Goal: Information Seeking & Learning: Learn about a topic

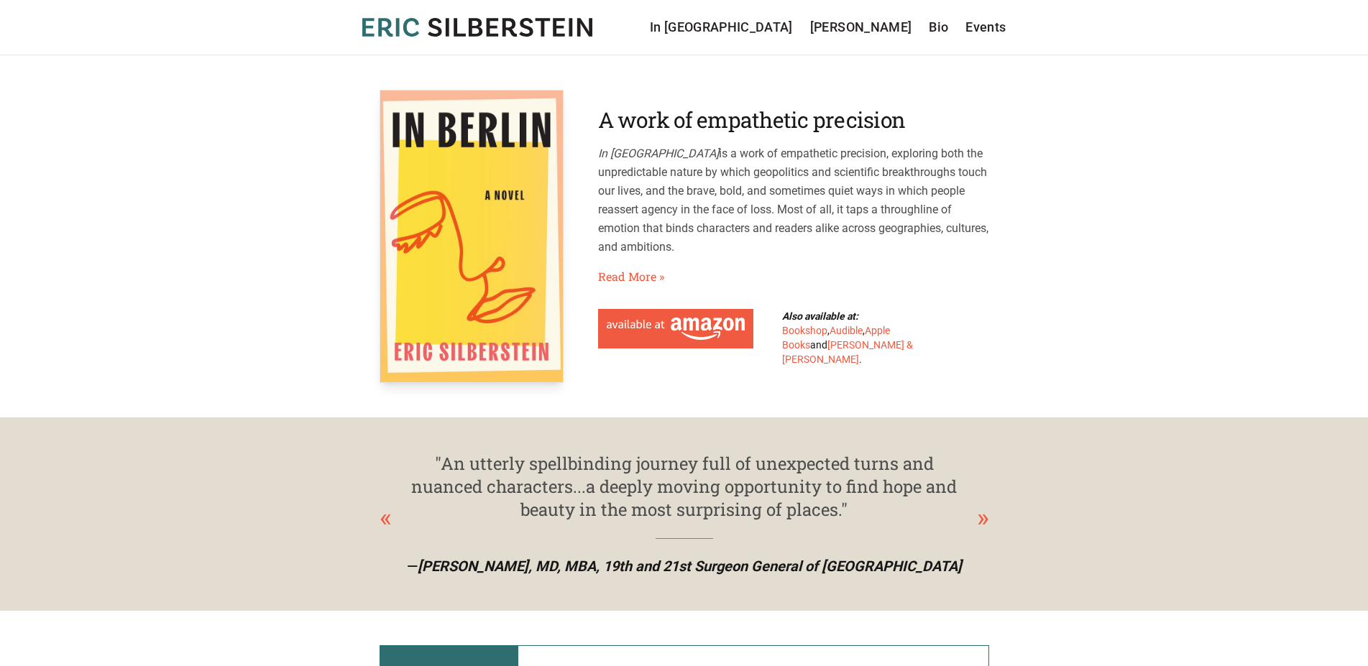
click at [556, 24] on icon at bounding box center [559, 27] width 12 height 18
click at [940, 24] on link "Bio" at bounding box center [938, 27] width 19 height 20
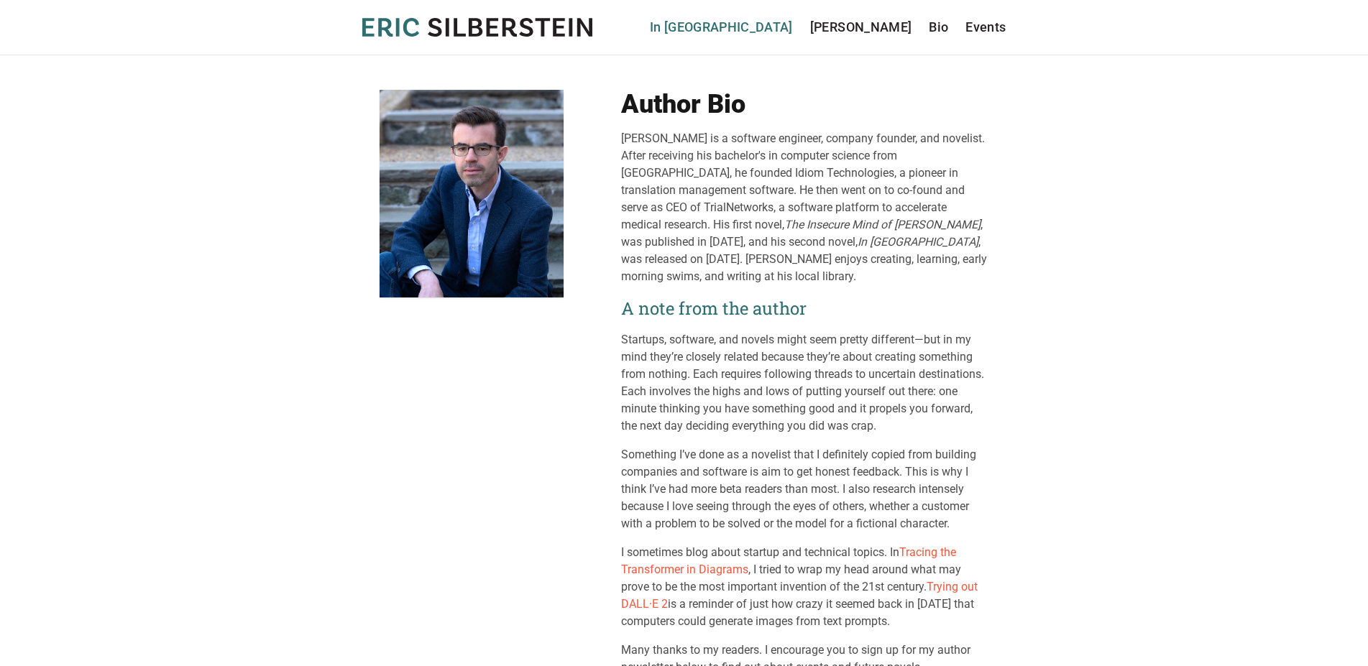
click at [793, 24] on link "In [GEOGRAPHIC_DATA]" at bounding box center [721, 27] width 143 height 20
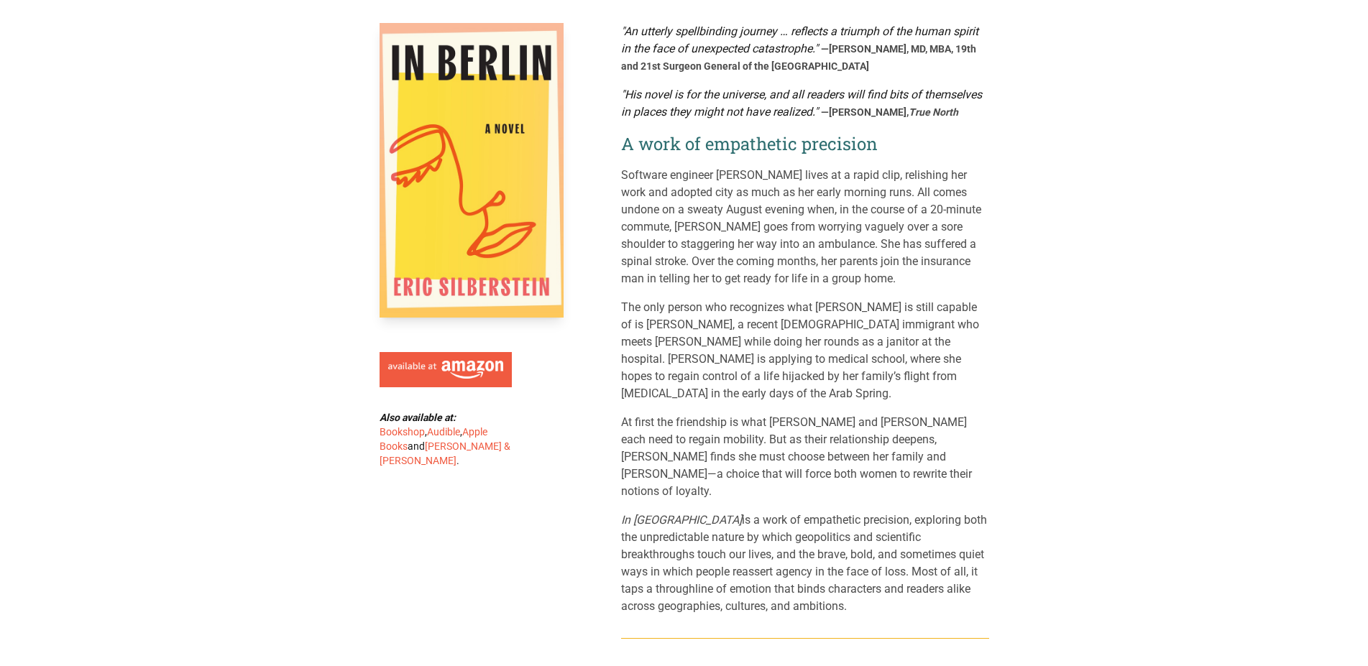
scroll to position [371, 0]
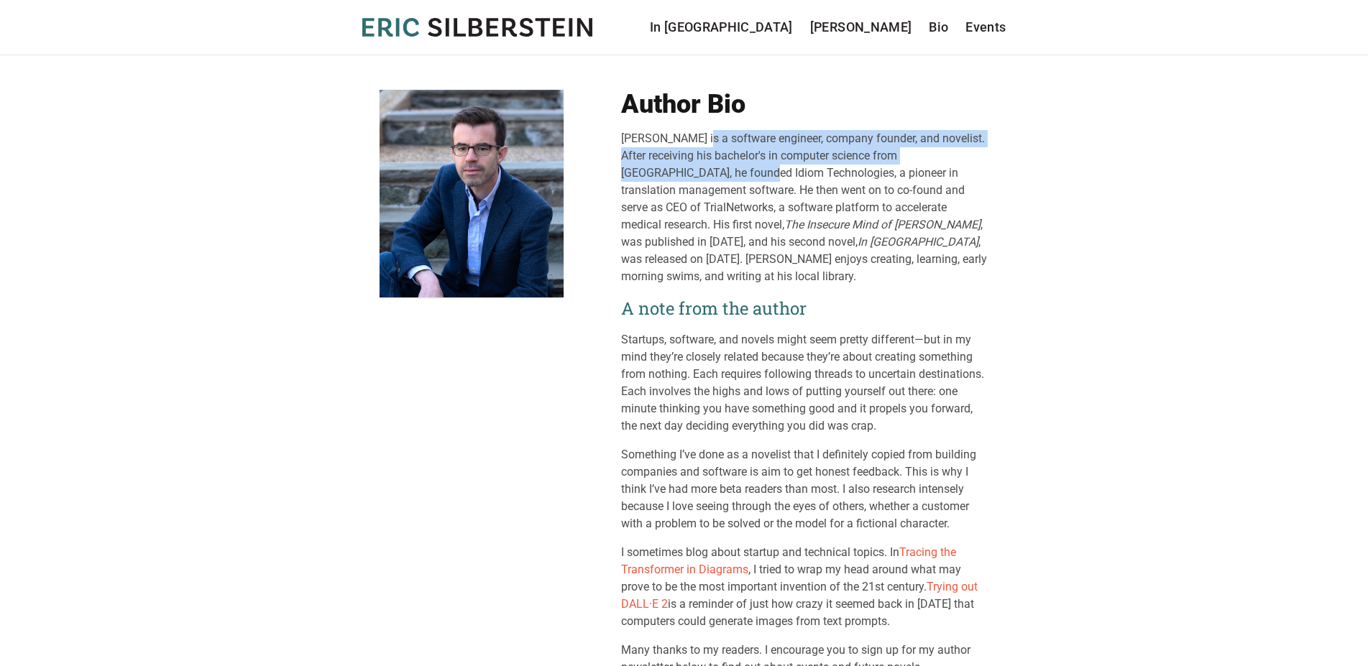
drag, startPoint x: 622, startPoint y: 138, endPoint x: 951, endPoint y: 158, distance: 329.8
click at [951, 158] on div "[PERSON_NAME] is a software engineer, company founder, and novelist. After rece…" at bounding box center [805, 207] width 368 height 155
copy div "[PERSON_NAME] is a software engineer, company founder, and novelist. After rece…"
